Goal: Register for event/course

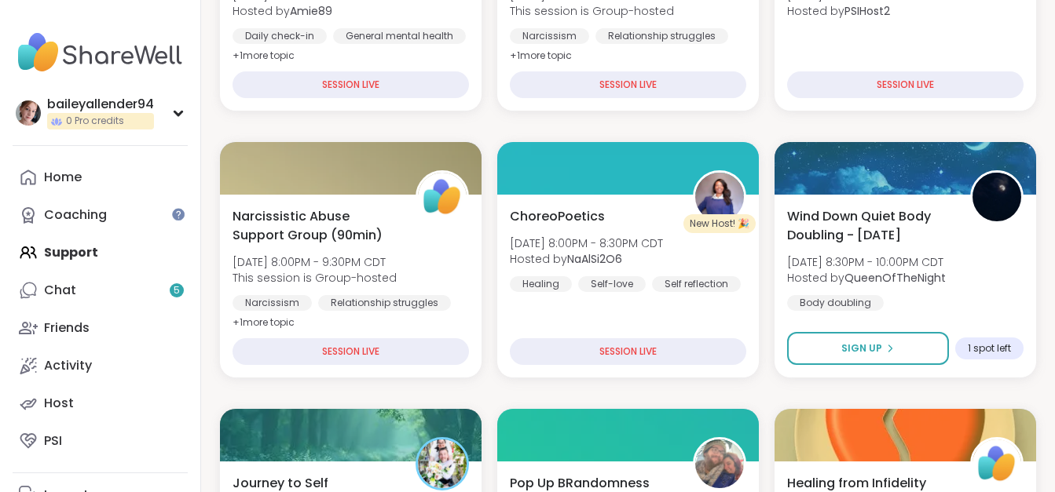
scroll to position [757, 0]
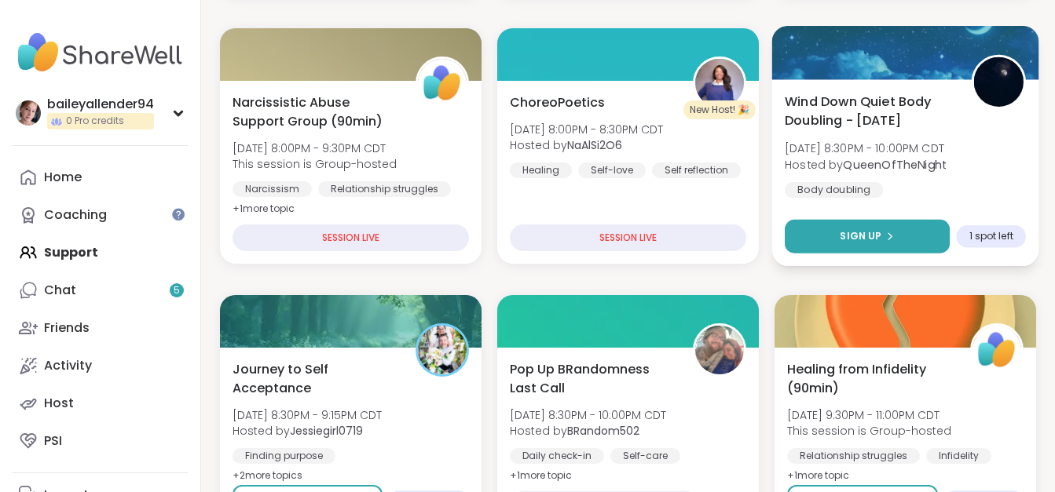
click at [906, 241] on button "Sign Up" at bounding box center [866, 237] width 165 height 34
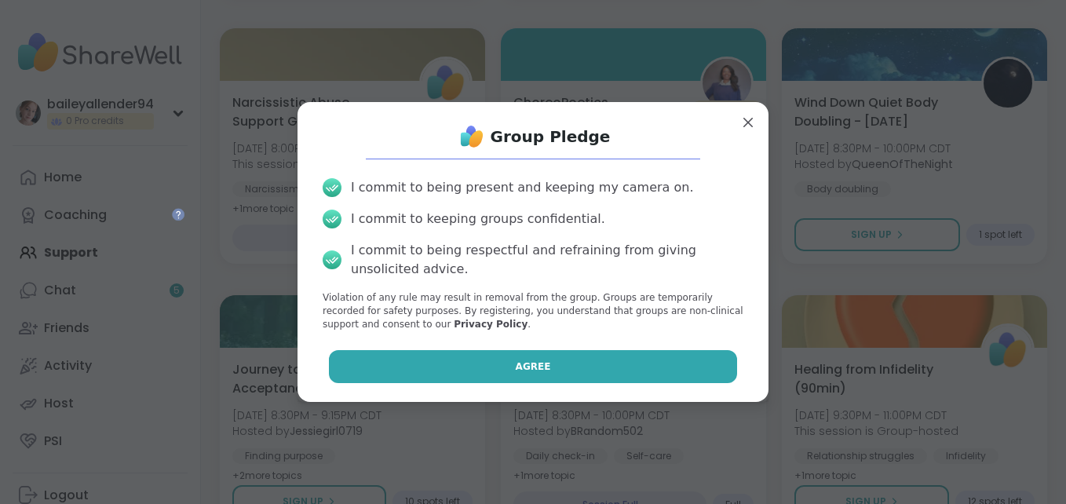
click at [675, 373] on button "Agree" at bounding box center [533, 366] width 409 height 33
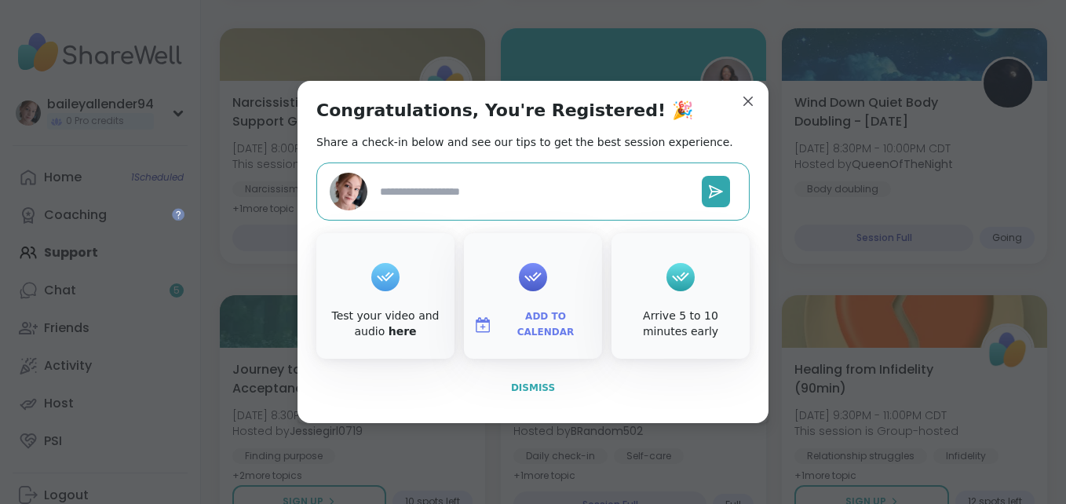
click at [522, 388] on span "Dismiss" at bounding box center [533, 387] width 44 height 11
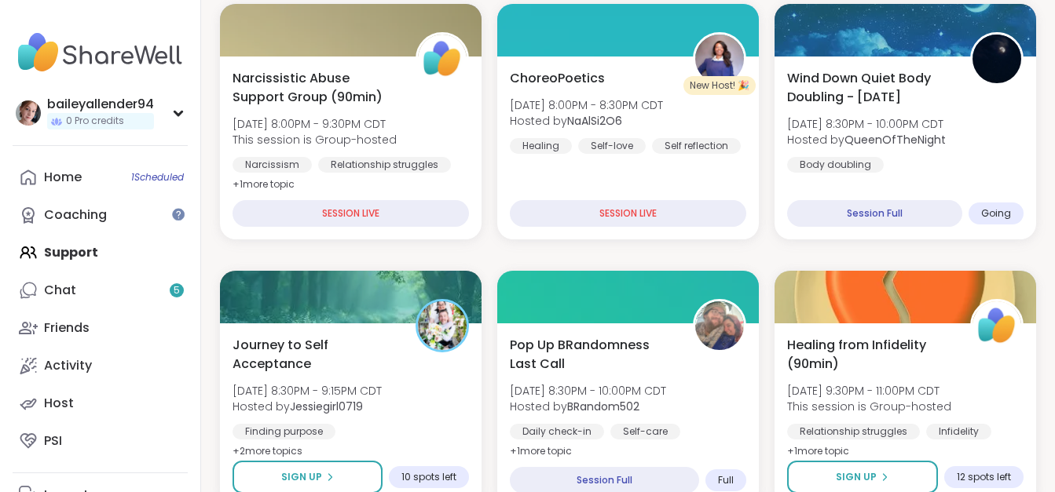
scroll to position [799, 0]
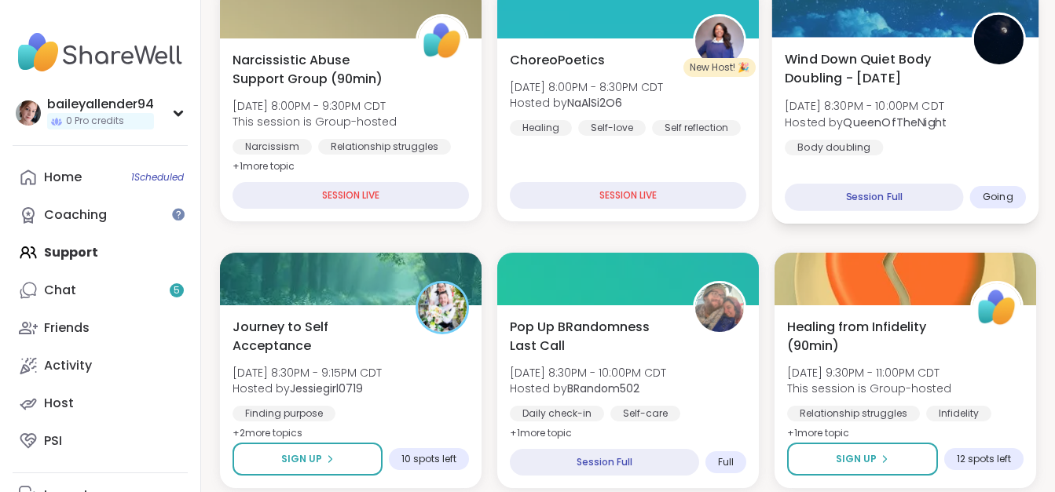
click at [974, 133] on div "Wind Down Quiet Body Doubling - [DATE] [DATE] 8:30PM - 10:00PM CDT Hosted by Qu…" at bounding box center [904, 102] width 241 height 106
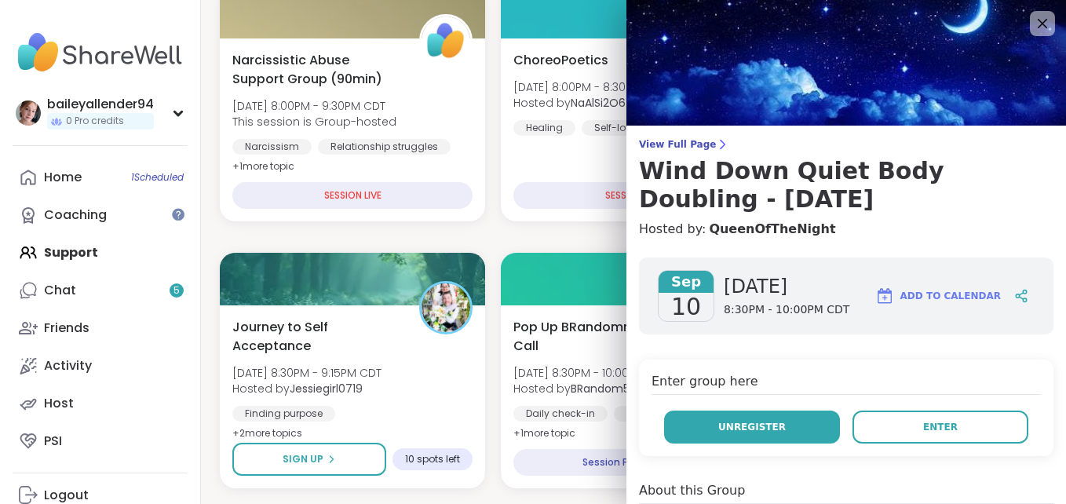
click at [781, 429] on button "Unregister" at bounding box center [752, 427] width 176 height 33
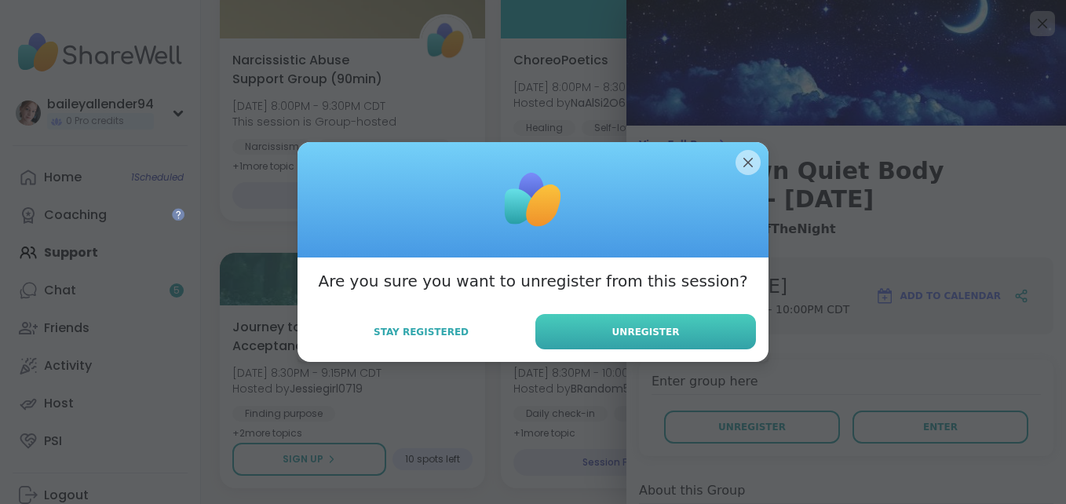
click at [664, 320] on button "Unregister" at bounding box center [646, 331] width 221 height 35
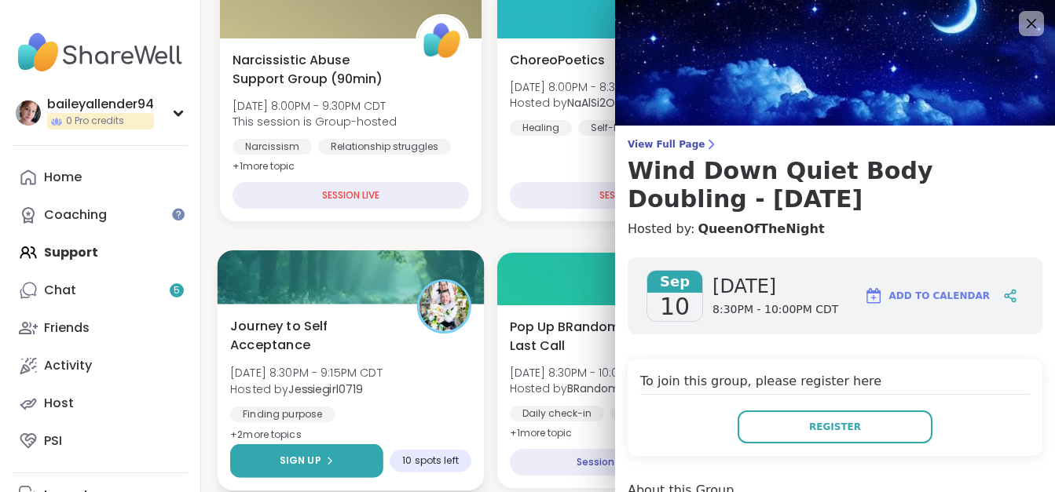
click at [348, 467] on button "Sign Up" at bounding box center [306, 461] width 153 height 34
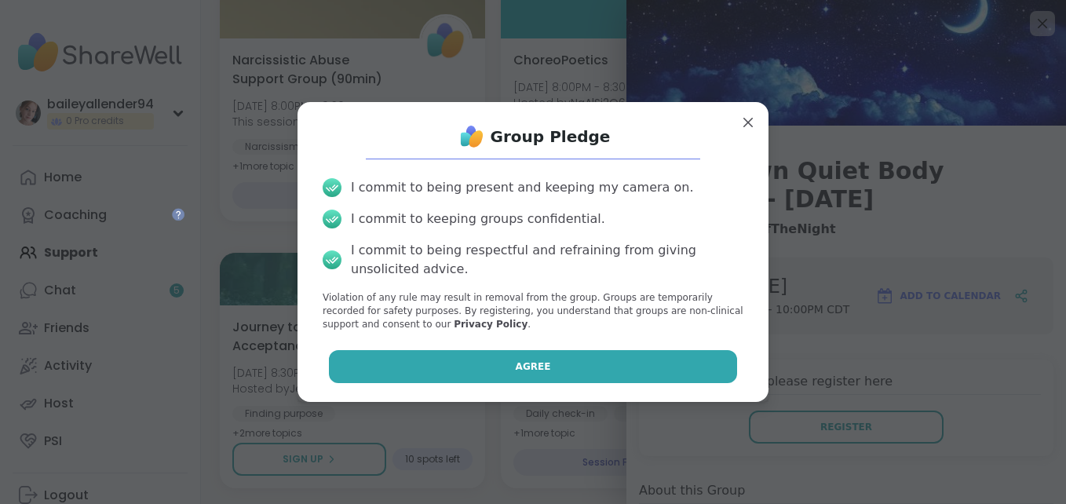
click at [588, 360] on button "Agree" at bounding box center [533, 366] width 409 height 33
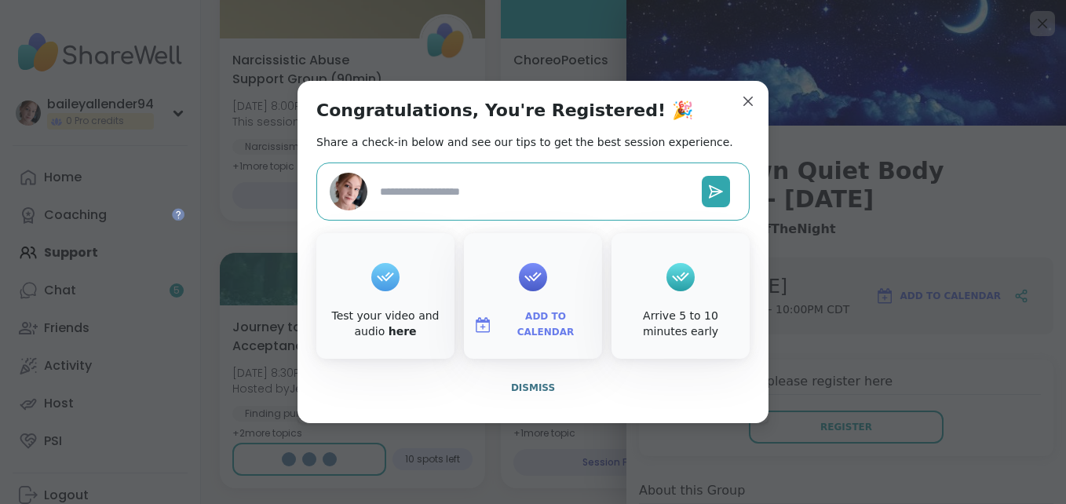
type textarea "*"
click at [536, 387] on span "Dismiss" at bounding box center [533, 387] width 44 height 11
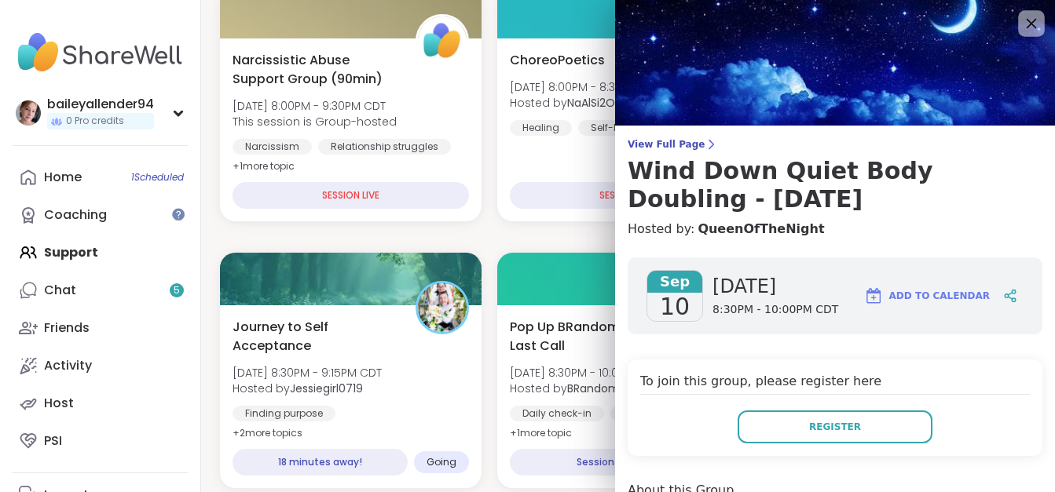
click at [1018, 11] on div "View Full Page Wind Down Quiet Body Doubling - [DATE] Hosted by: QueenOfTheNigh…" at bounding box center [835, 246] width 440 height 492
click at [1021, 29] on icon at bounding box center [1031, 23] width 20 height 20
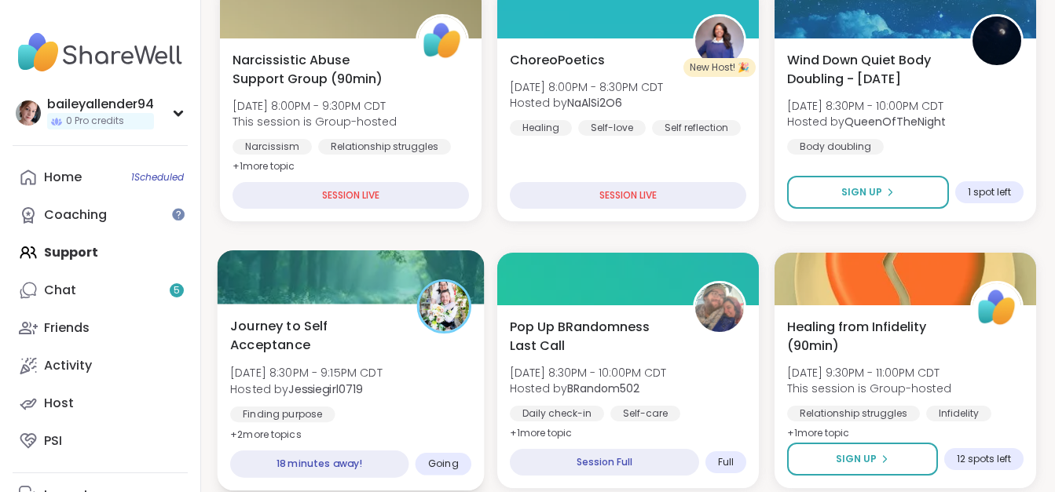
click at [382, 356] on div "Journey to Self Acceptance [DATE] 8:30PM - 9:15PM CDT Hosted by Jessiegirl0719 …" at bounding box center [350, 391] width 241 height 151
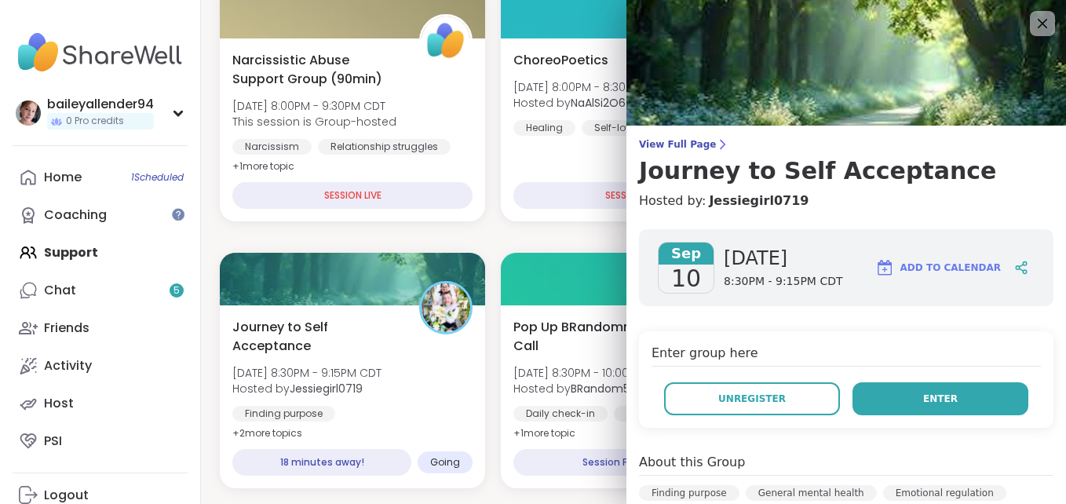
click at [903, 415] on button "Enter" at bounding box center [941, 398] width 176 height 33
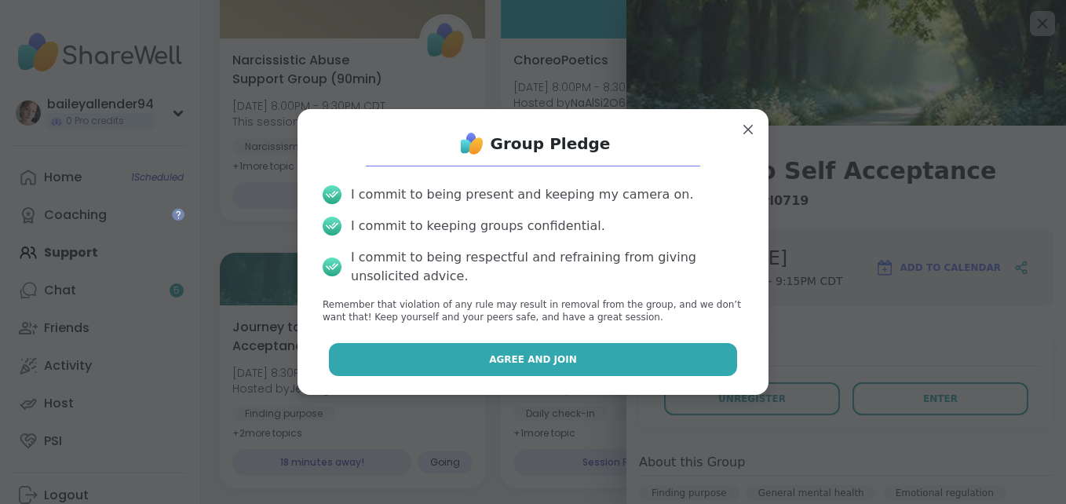
click at [561, 349] on button "Agree and Join" at bounding box center [533, 359] width 409 height 33
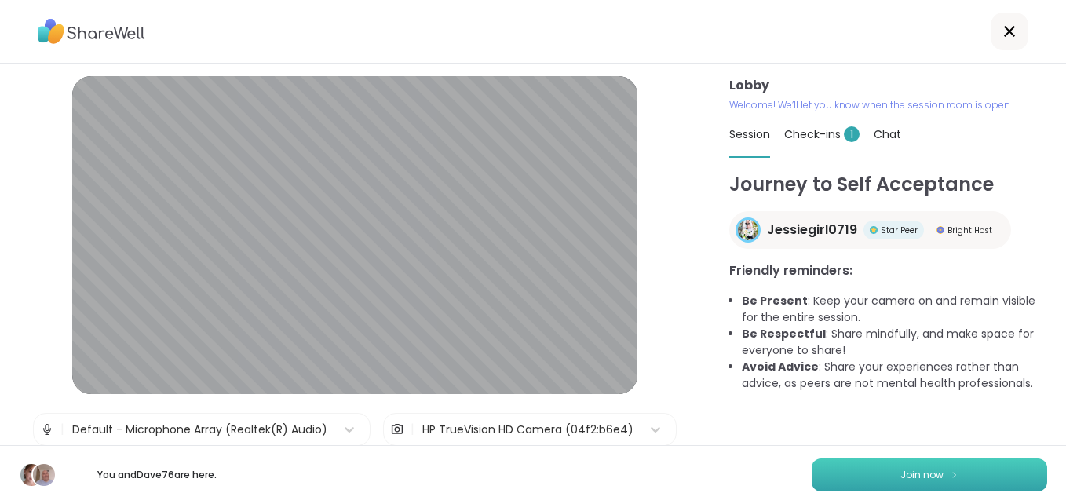
click at [990, 479] on button "Join now" at bounding box center [930, 475] width 236 height 33
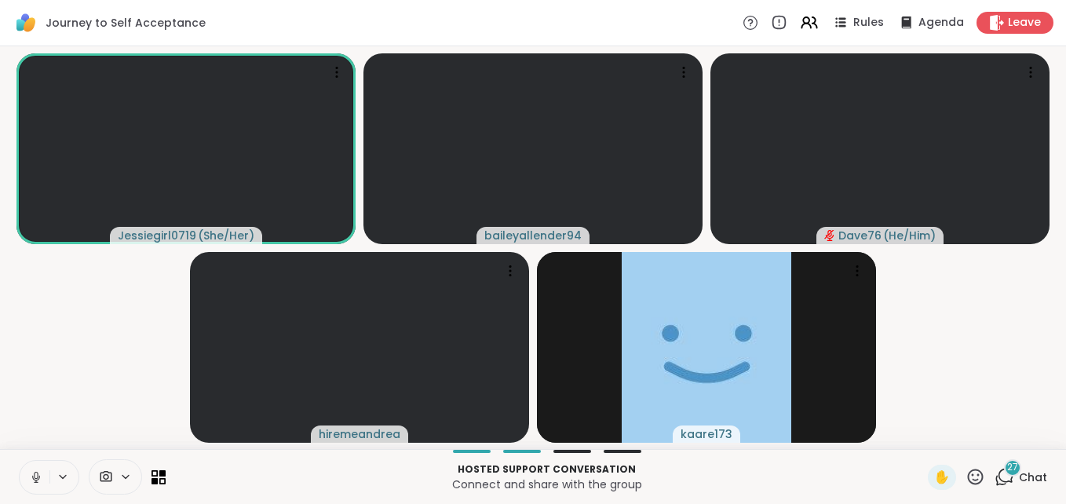
click at [995, 480] on icon at bounding box center [1005, 477] width 20 height 20
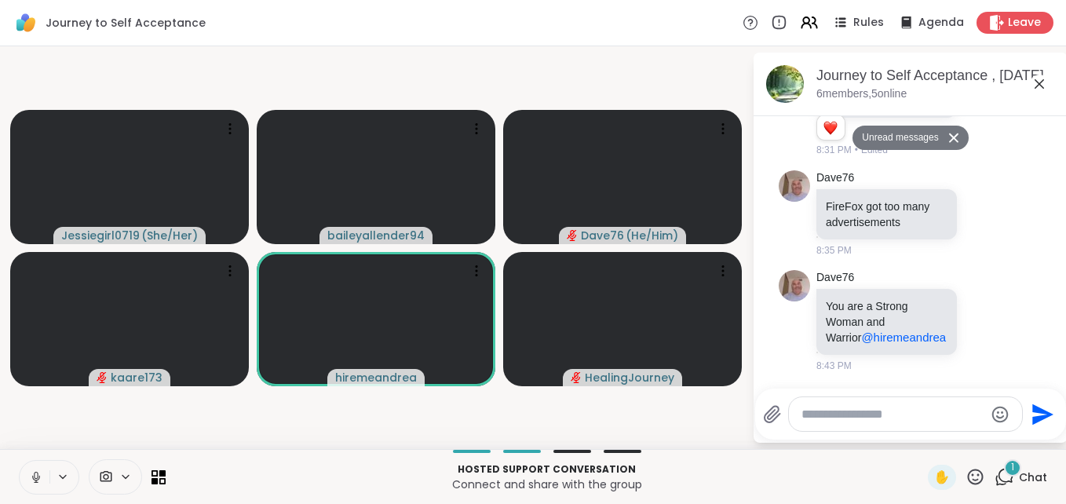
scroll to position [10382, 0]
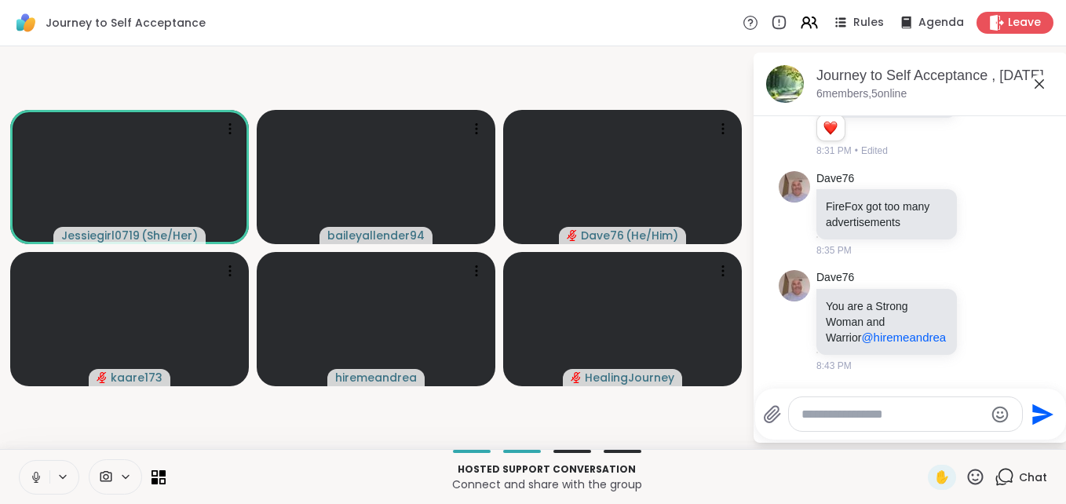
click at [881, 411] on textarea "Type your message" at bounding box center [893, 415] width 183 height 16
type textarea "****"
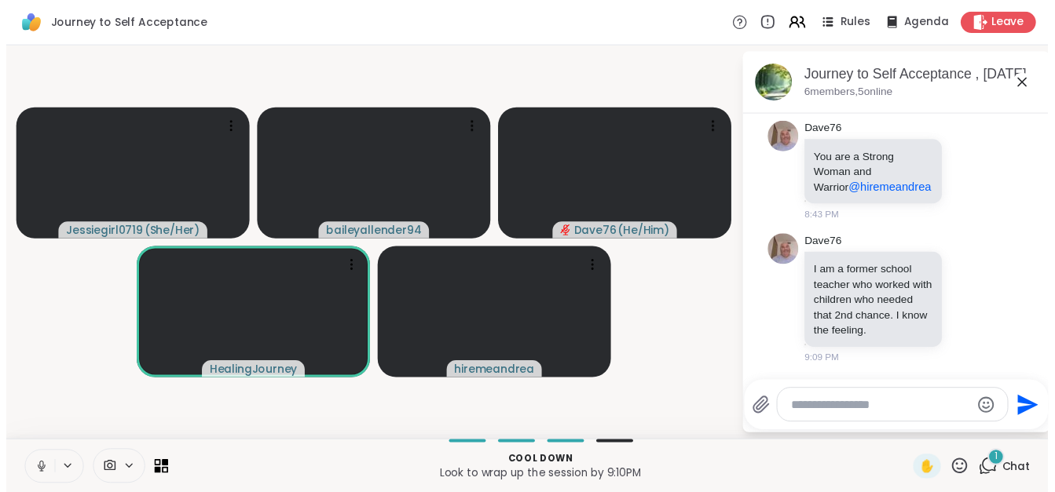
scroll to position [10545, 0]
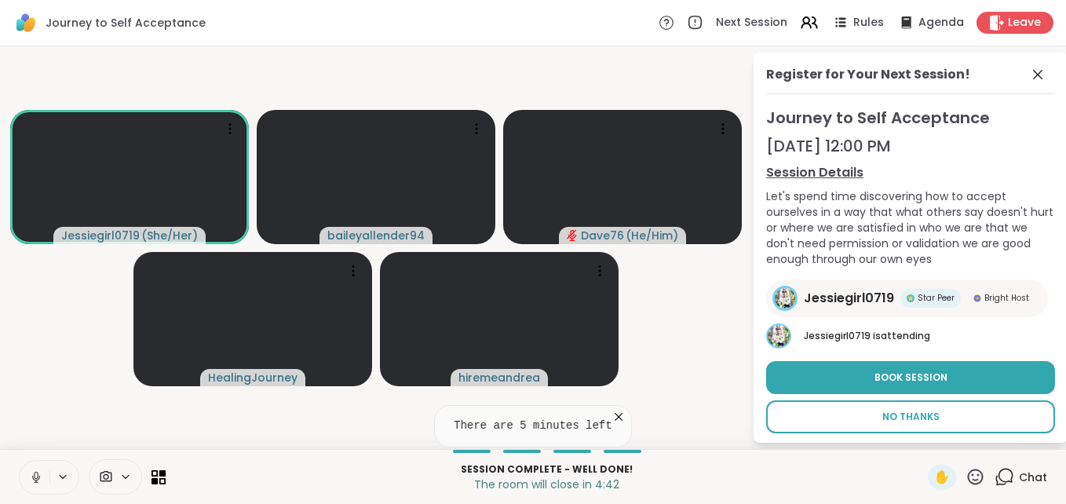
click at [886, 410] on span "No Thanks" at bounding box center [911, 417] width 57 height 14
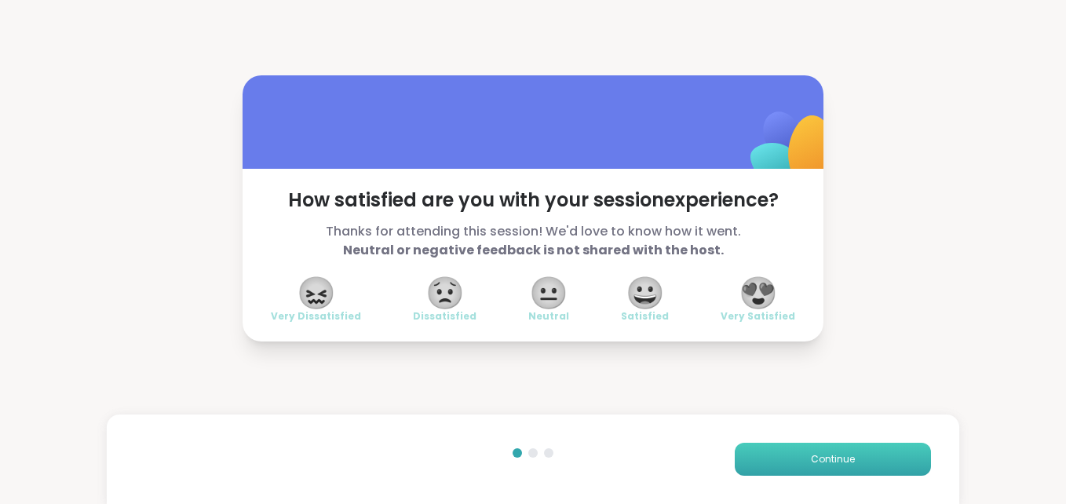
click at [798, 452] on button "Continue" at bounding box center [833, 459] width 196 height 33
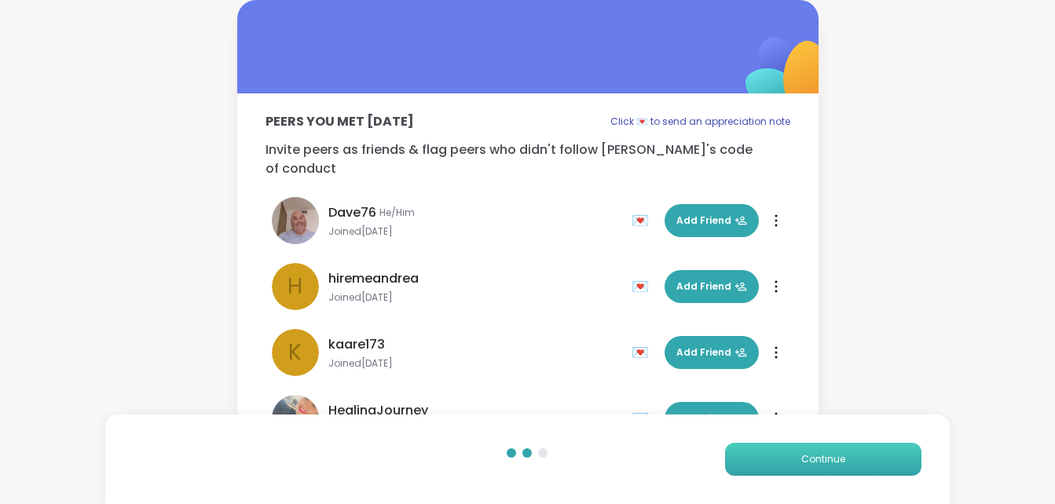
click at [798, 452] on button "Continue" at bounding box center [823, 459] width 196 height 33
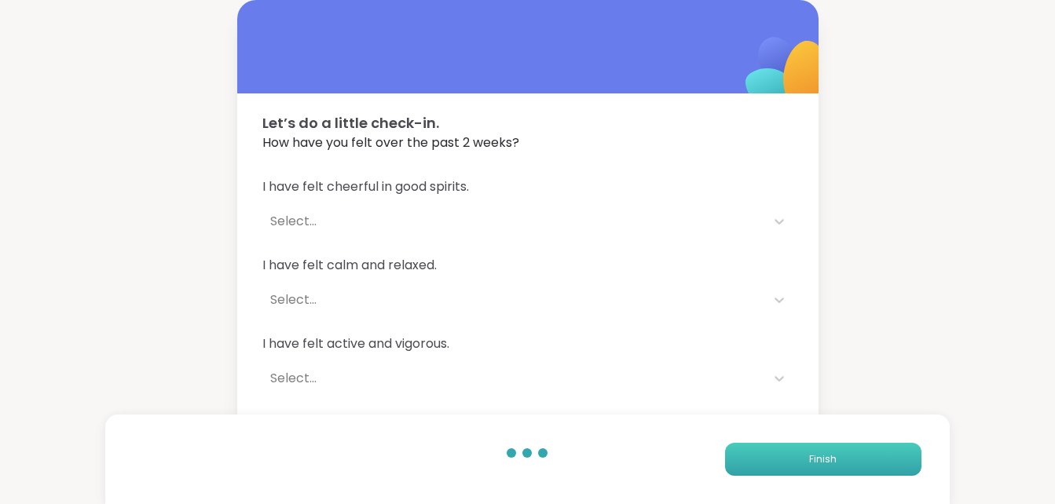
click at [798, 452] on button "Finish" at bounding box center [823, 459] width 196 height 33
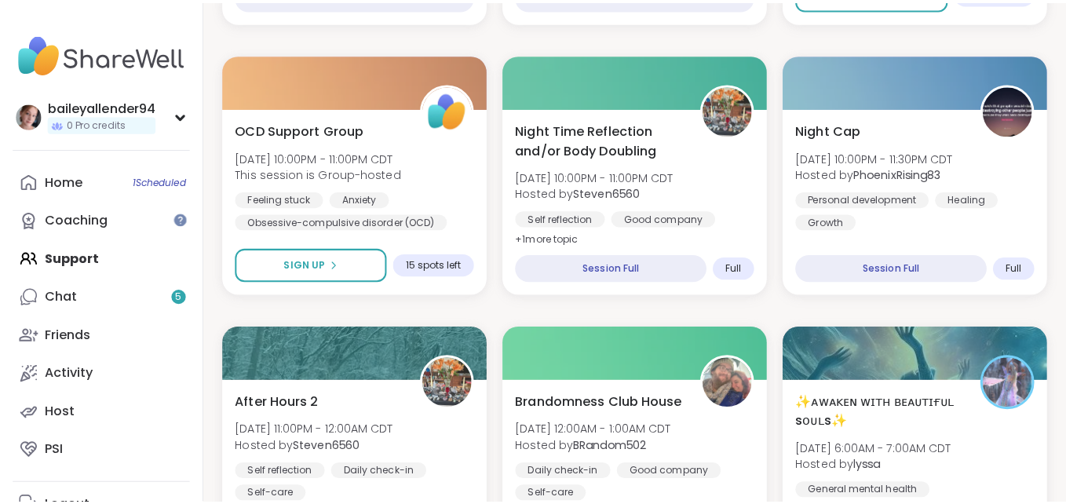
scroll to position [756, 0]
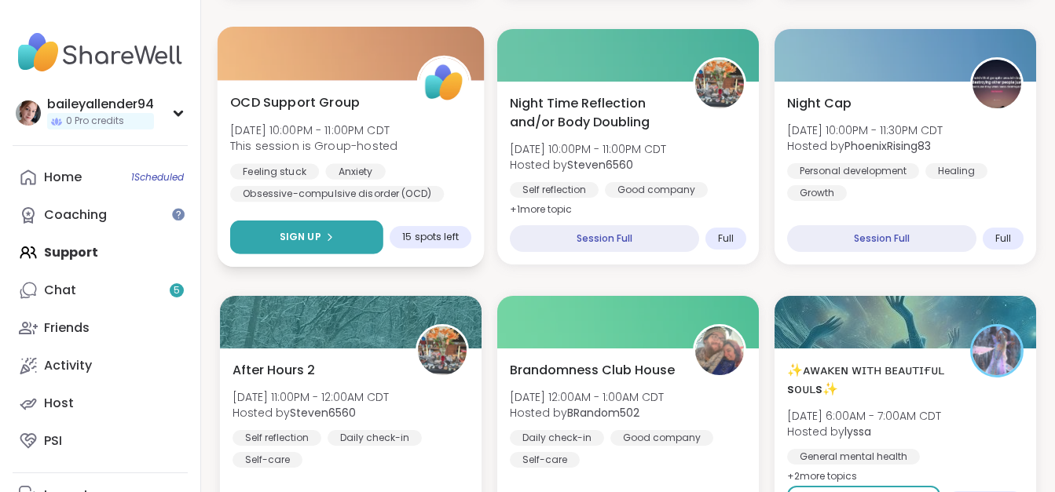
click at [328, 237] on icon at bounding box center [328, 236] width 9 height 9
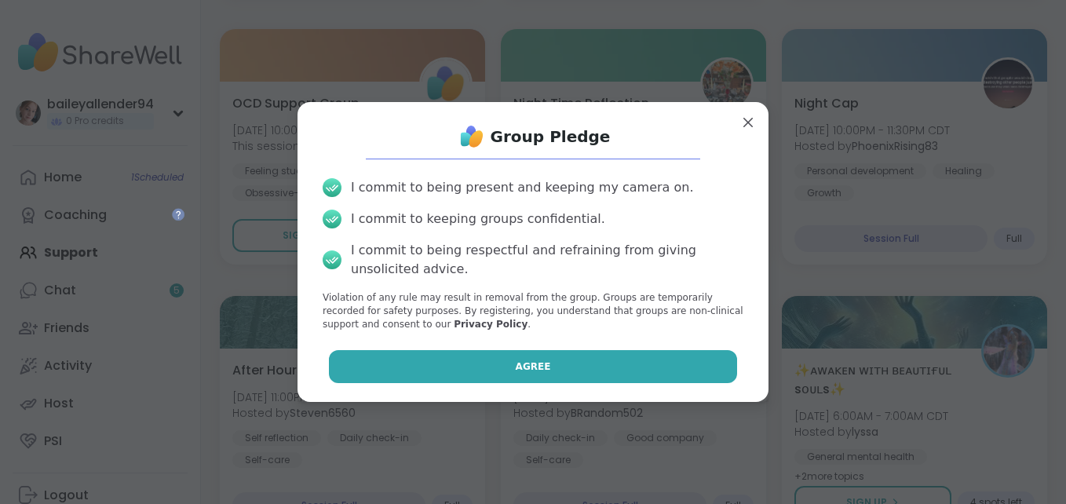
click at [548, 360] on button "Agree" at bounding box center [533, 366] width 409 height 33
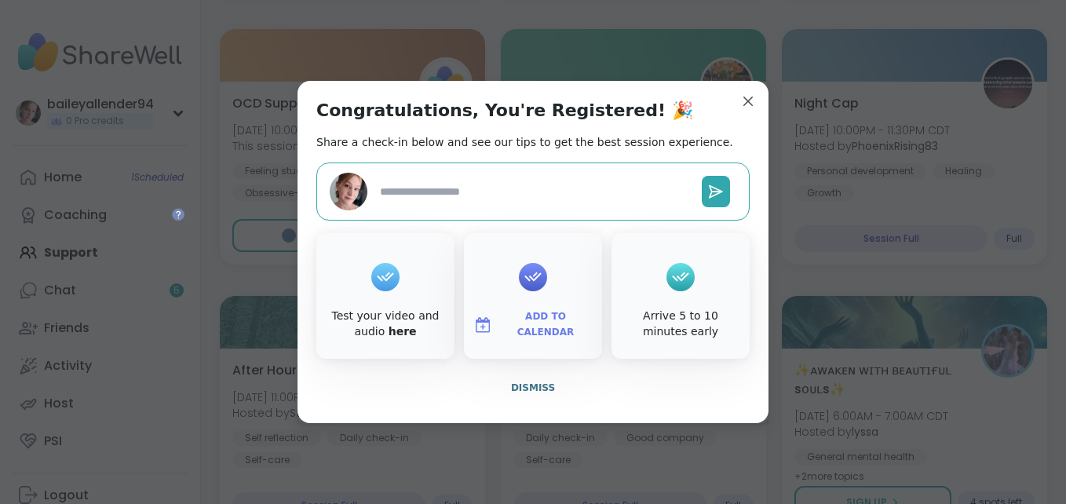
type textarea "*"
click at [524, 381] on span "Dismiss" at bounding box center [533, 388] width 44 height 14
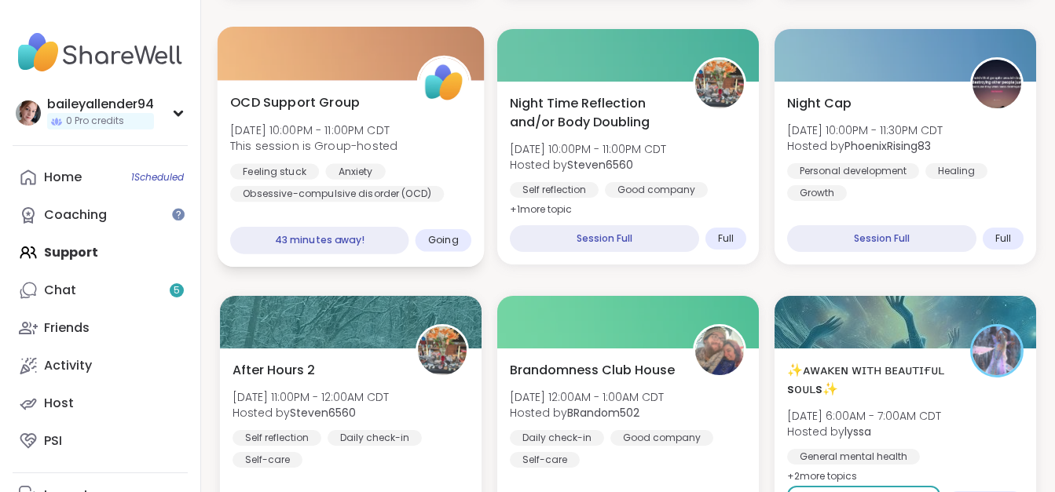
click at [448, 211] on div "OCD Support Group [DATE] 10:00PM - 11:00PM CDT This session is Group-hosted Fee…" at bounding box center [351, 173] width 267 height 187
